Goal: Navigation & Orientation: Understand site structure

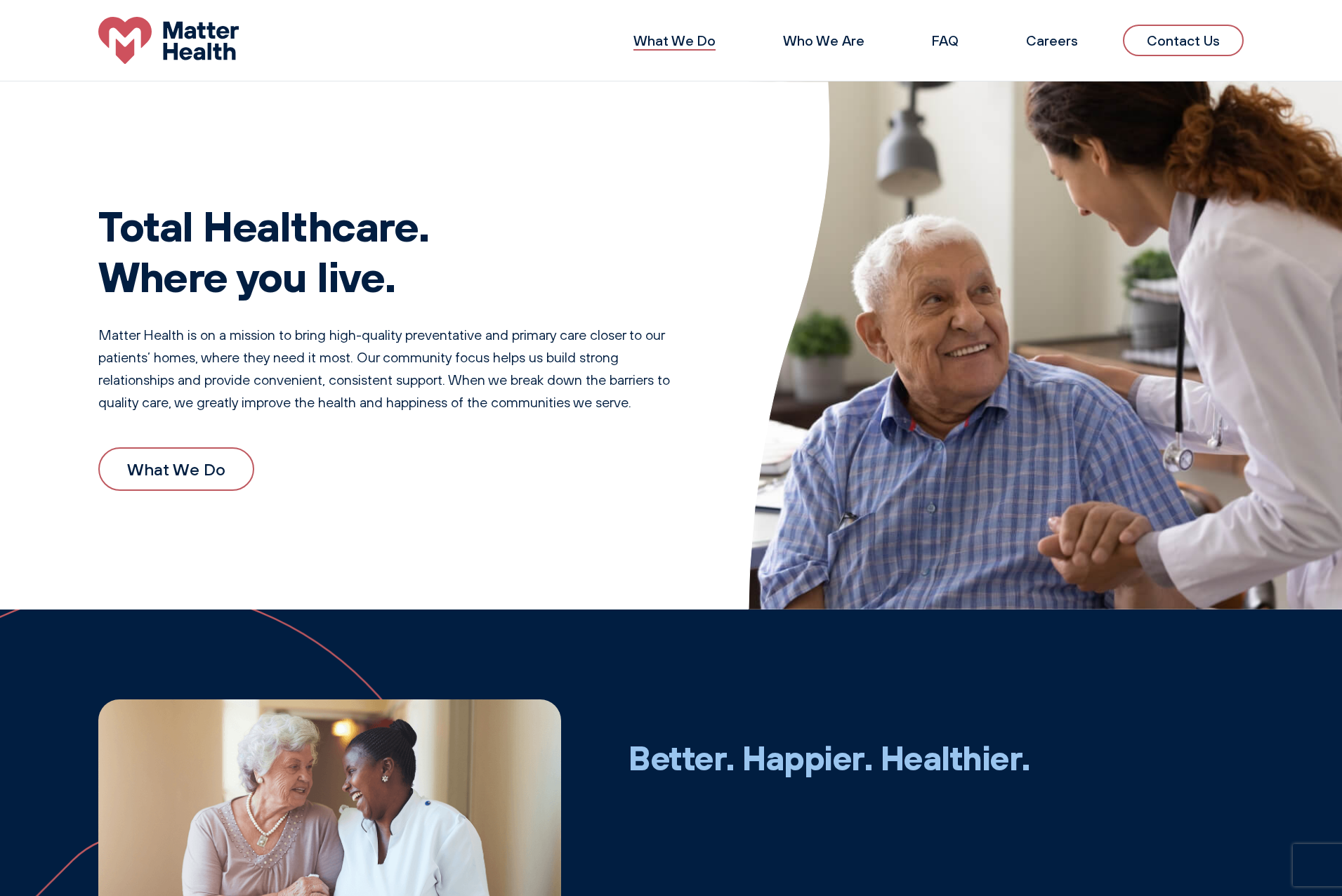
click at [714, 49] on link "What We Do" at bounding box center [675, 40] width 82 height 18
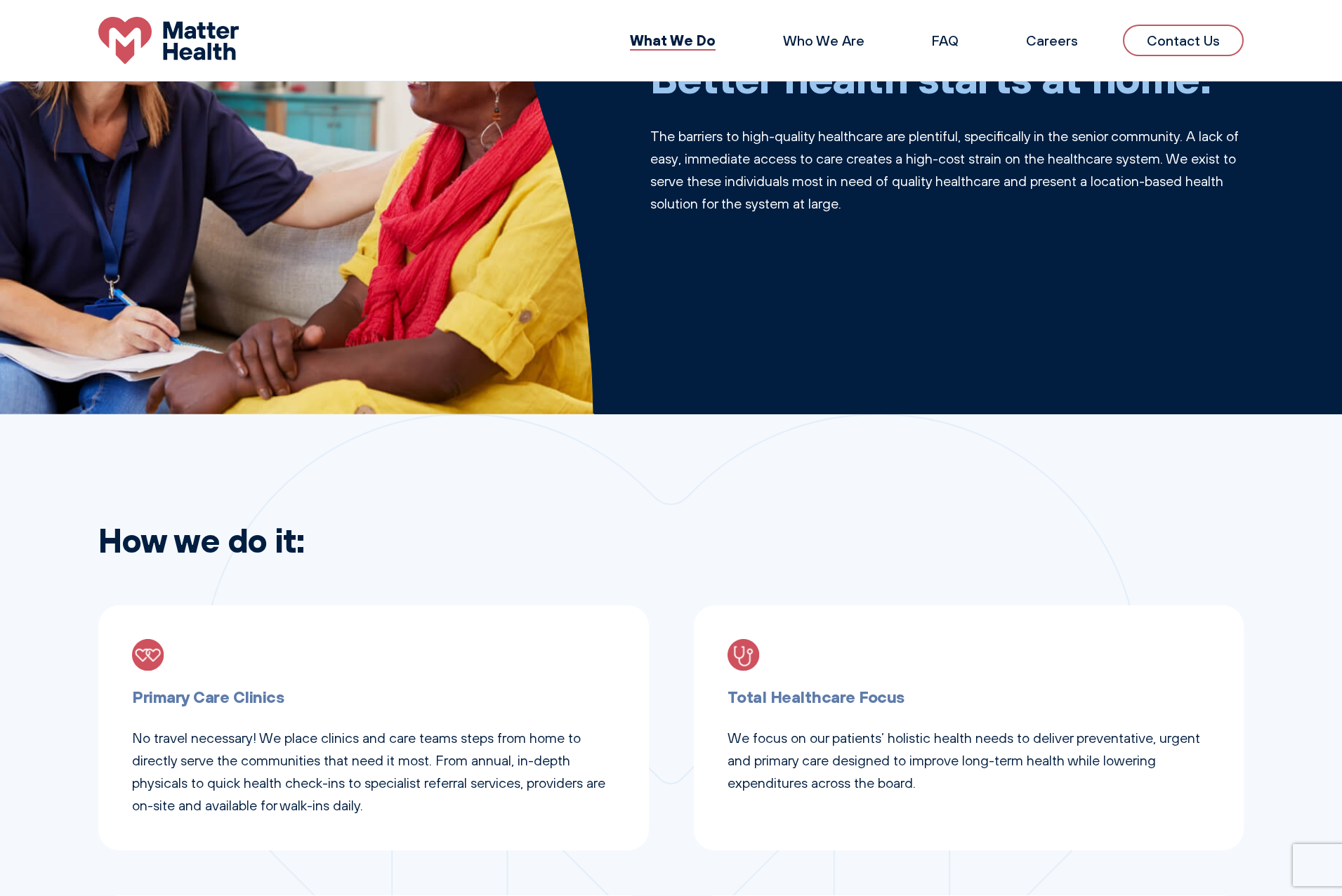
scroll to position [188, 0]
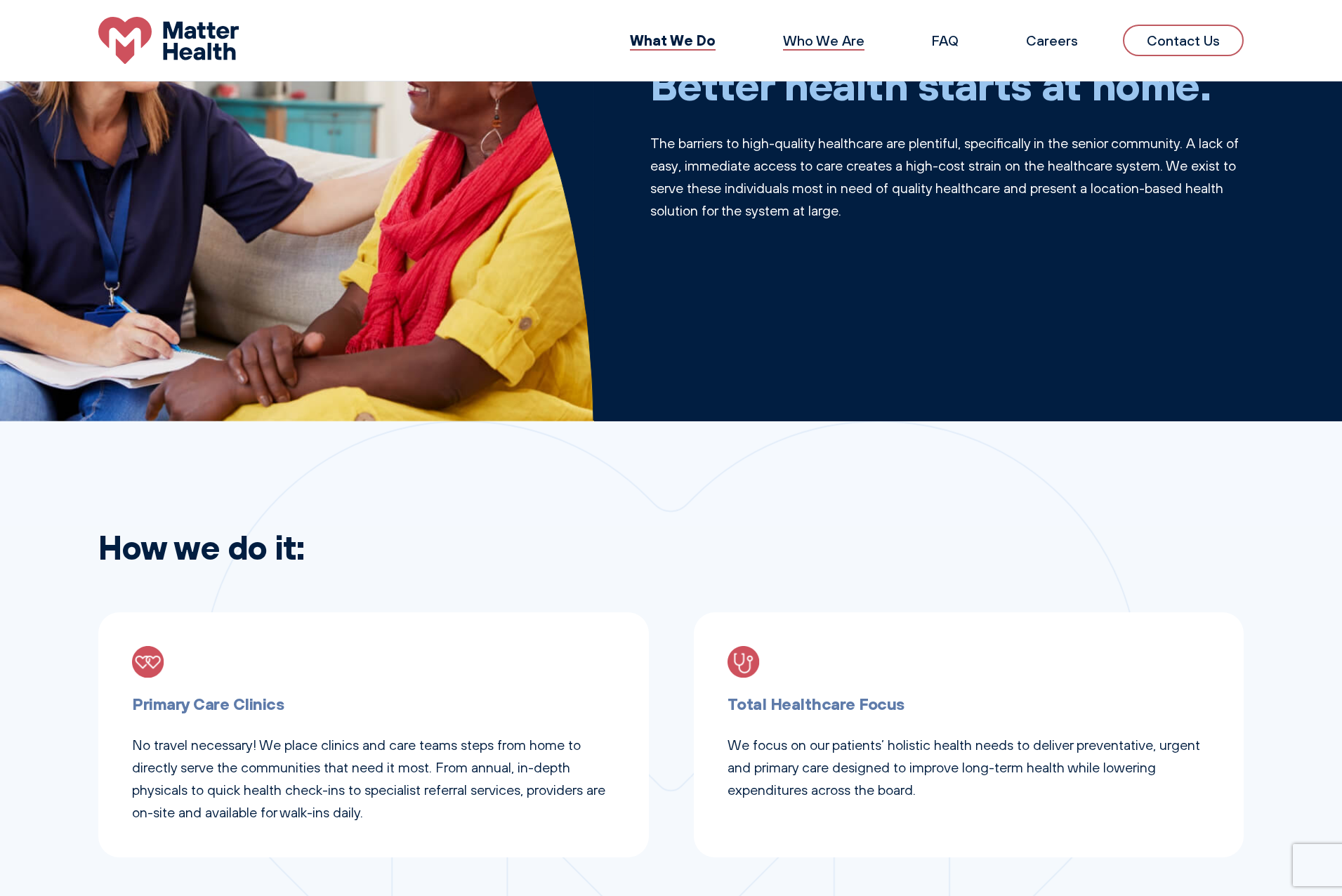
click at [837, 48] on link "Who We Are" at bounding box center [823, 40] width 81 height 18
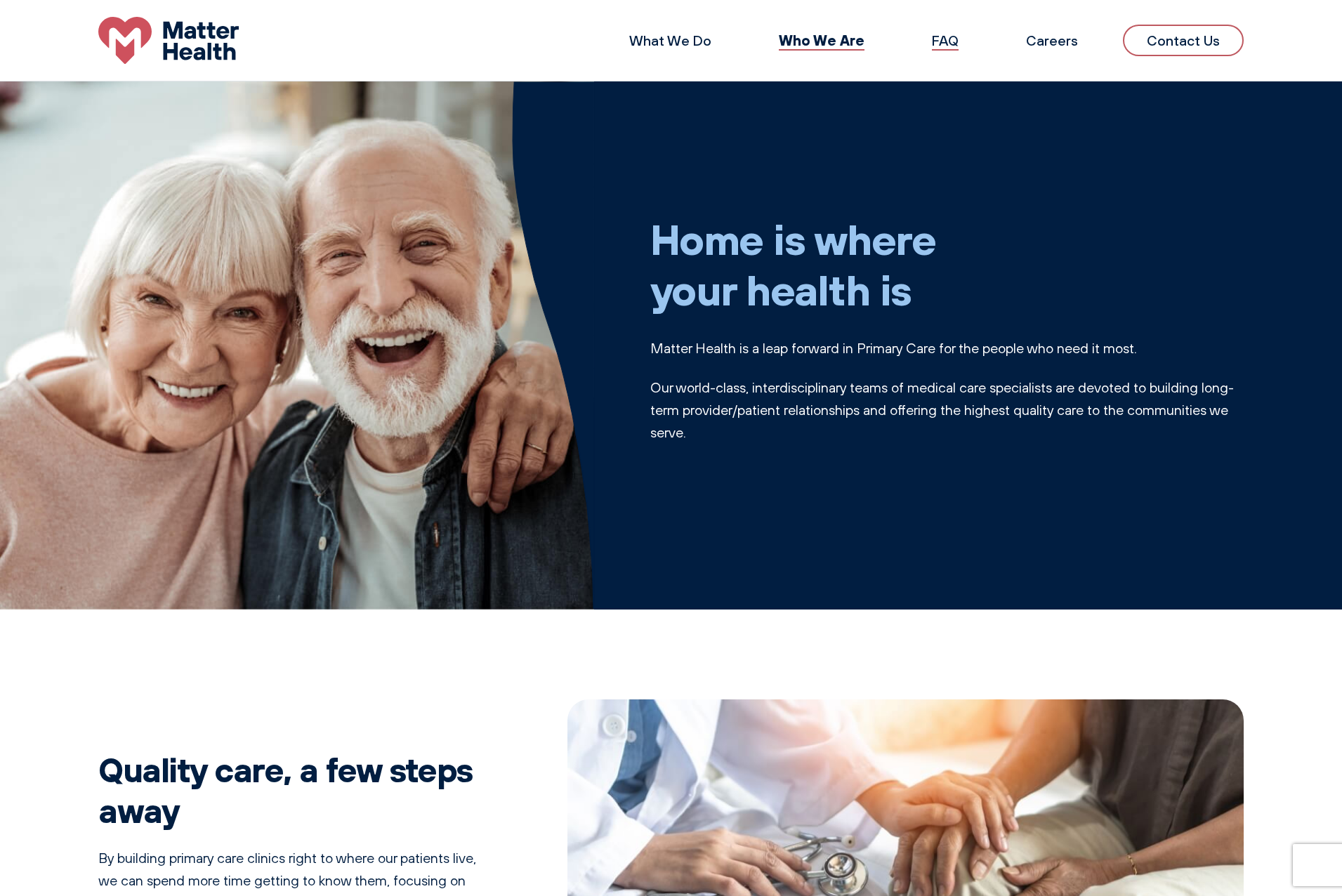
click at [946, 39] on link "FAQ" at bounding box center [946, 40] width 27 height 18
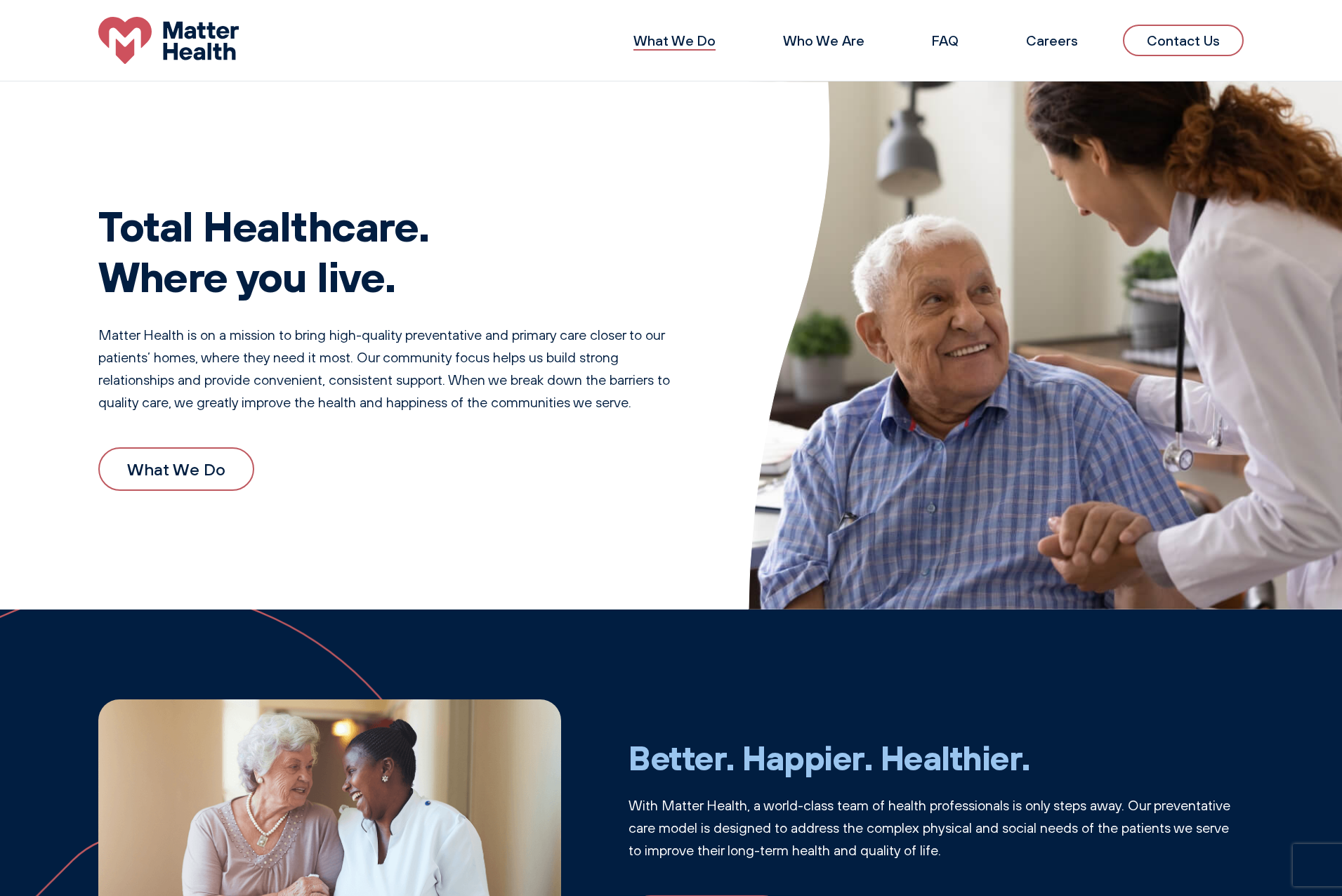
click at [663, 43] on link "What We Do" at bounding box center [675, 40] width 82 height 18
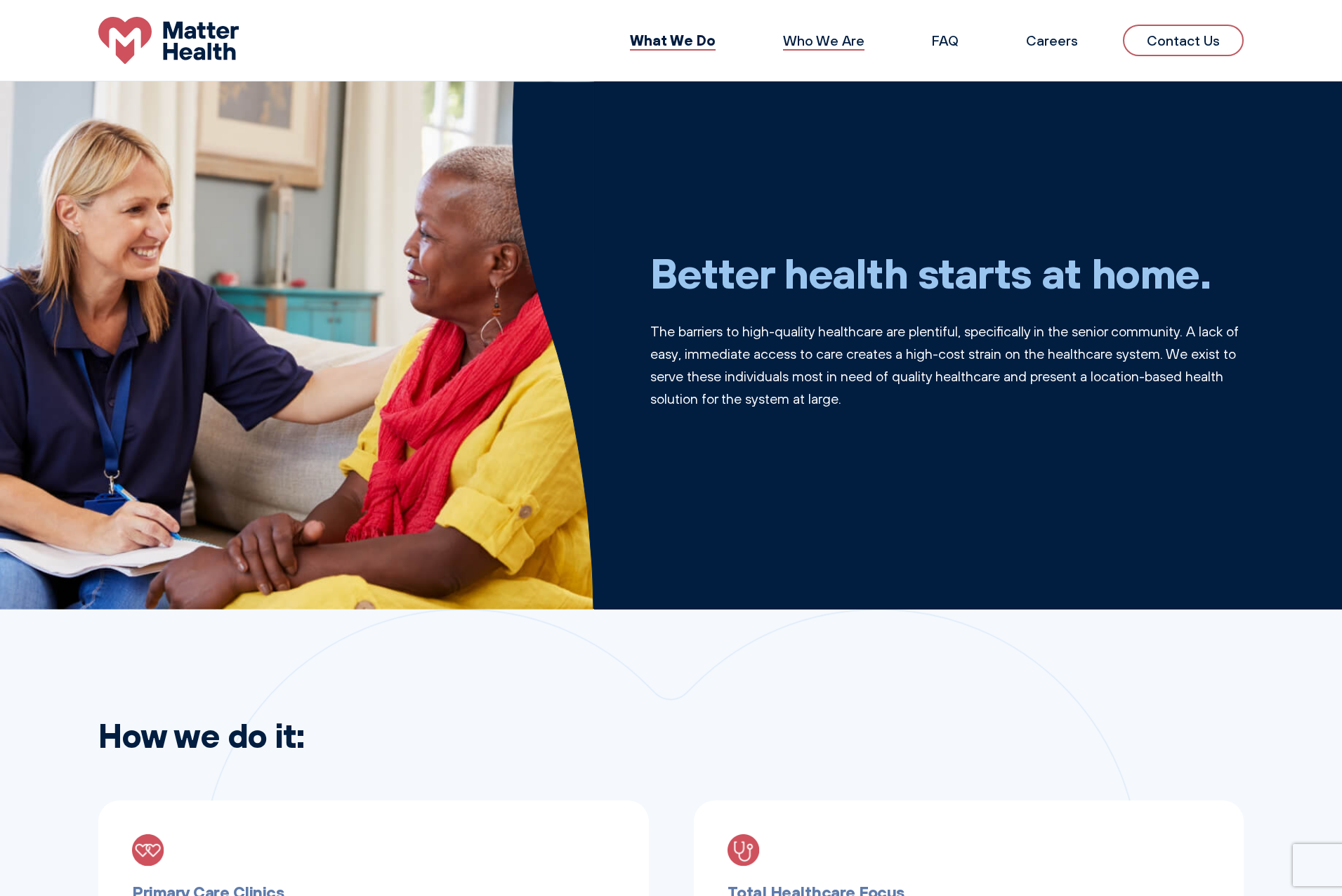
click at [847, 46] on link "Who We Are" at bounding box center [823, 40] width 81 height 18
